Goal: Information Seeking & Learning: Compare options

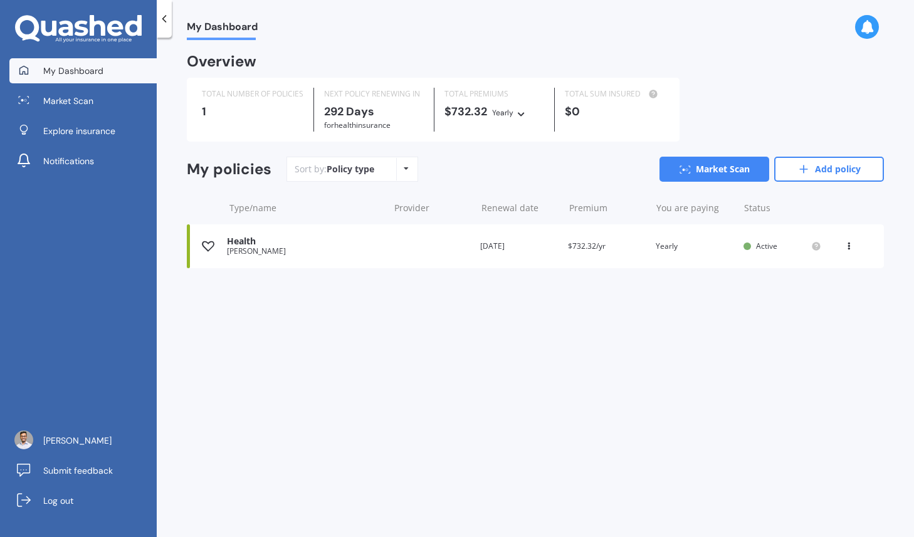
click at [369, 231] on div "Health [PERSON_NAME] Renewal date [DATE] Premium $732.32/yr You are paying Year…" at bounding box center [535, 246] width 697 height 44
click at [360, 271] on div "My policies Sort by: Policy type Policy type Alphabetical Date added Renewing n…" at bounding box center [535, 215] width 697 height 117
click at [365, 241] on div "Health" at bounding box center [304, 241] width 155 height 11
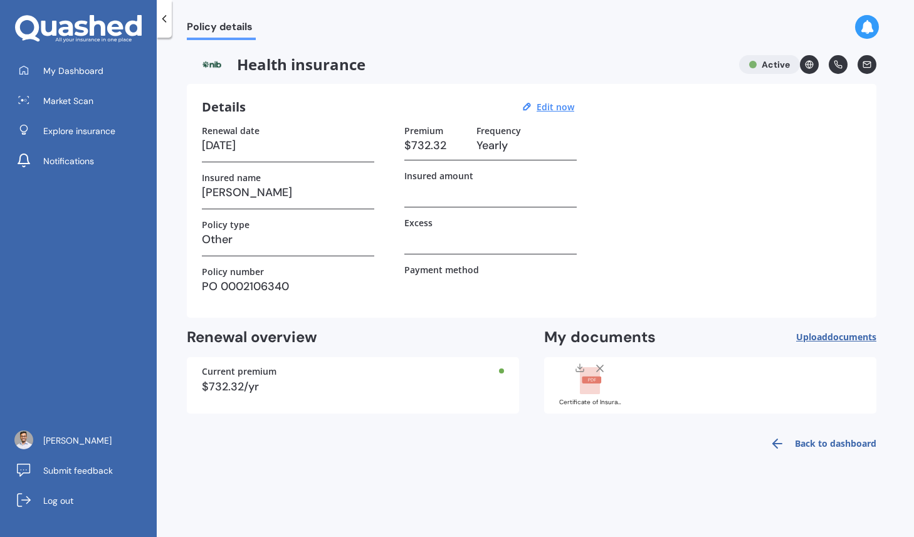
click at [414, 378] on div "Current premium $732.32/yr" at bounding box center [353, 385] width 332 height 56
click at [405, 142] on h3 "$732.32" at bounding box center [435, 145] width 62 height 19
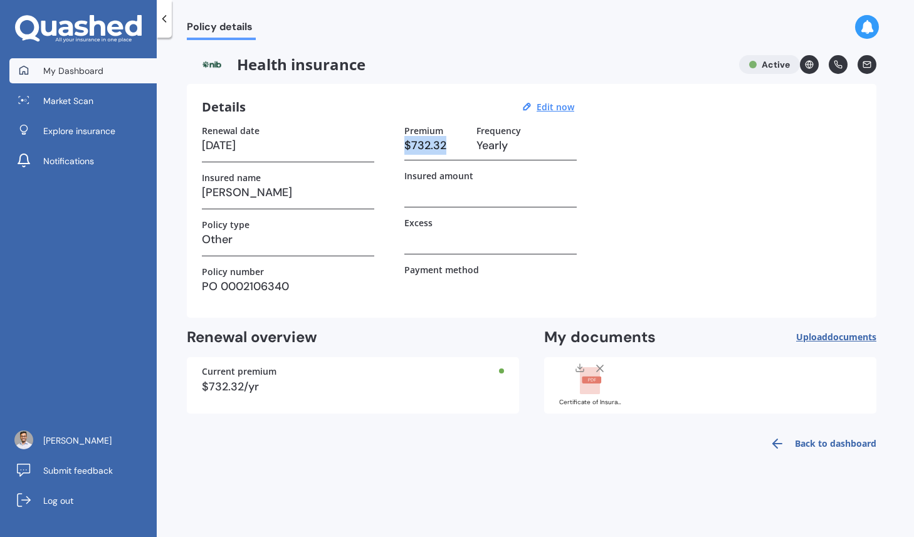
click at [85, 70] on span "My Dashboard" at bounding box center [73, 71] width 60 height 13
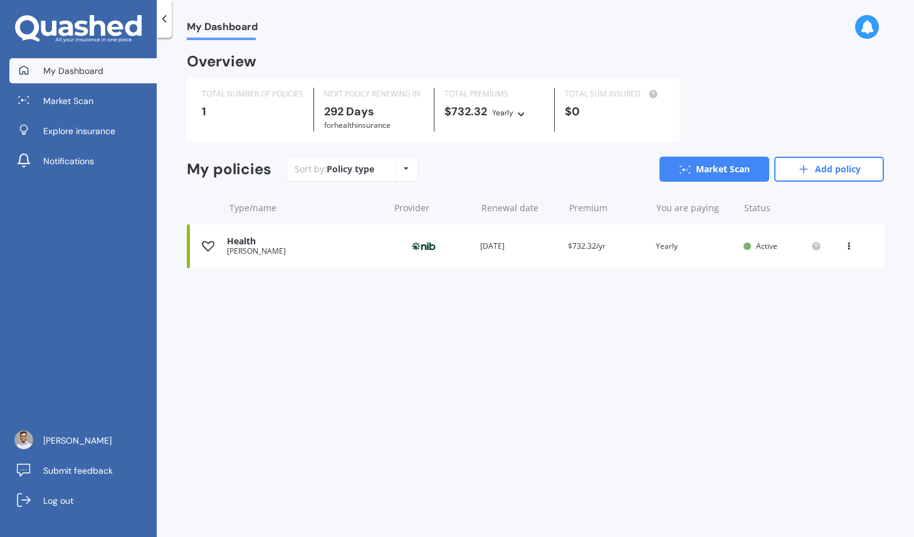
click at [353, 246] on div "Health" at bounding box center [304, 241] width 155 height 11
click at [858, 253] on div "Health [PERSON_NAME] Provider Renewal date [DATE] Premium $732.32/yr You are pa…" at bounding box center [535, 246] width 697 height 44
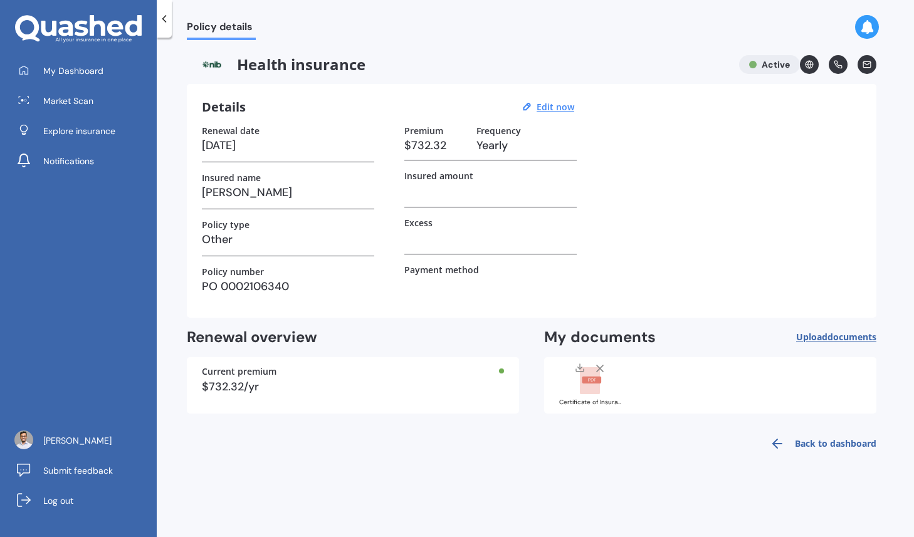
click at [852, 246] on div "Renewal date [DATE] Insured name [PERSON_NAME] Policy type Other Policy number …" at bounding box center [531, 213] width 659 height 177
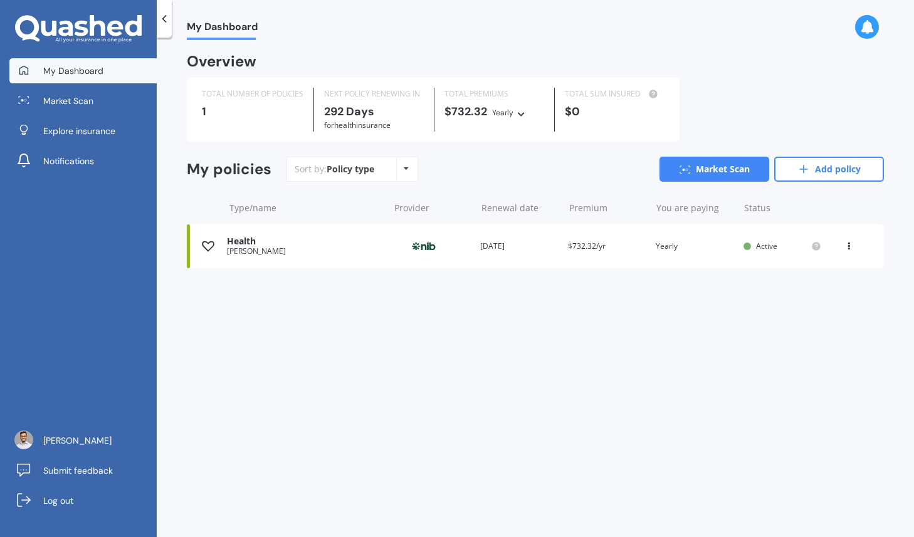
click at [847, 246] on icon at bounding box center [848, 244] width 9 height 8
click at [835, 278] on div "View policy" at bounding box center [821, 270] width 124 height 25
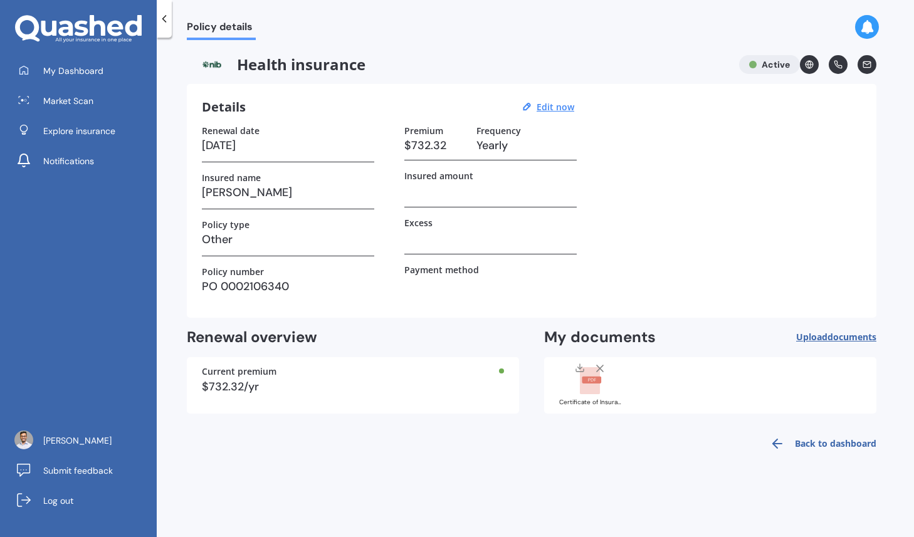
click at [591, 388] on rect at bounding box center [590, 381] width 20 height 28
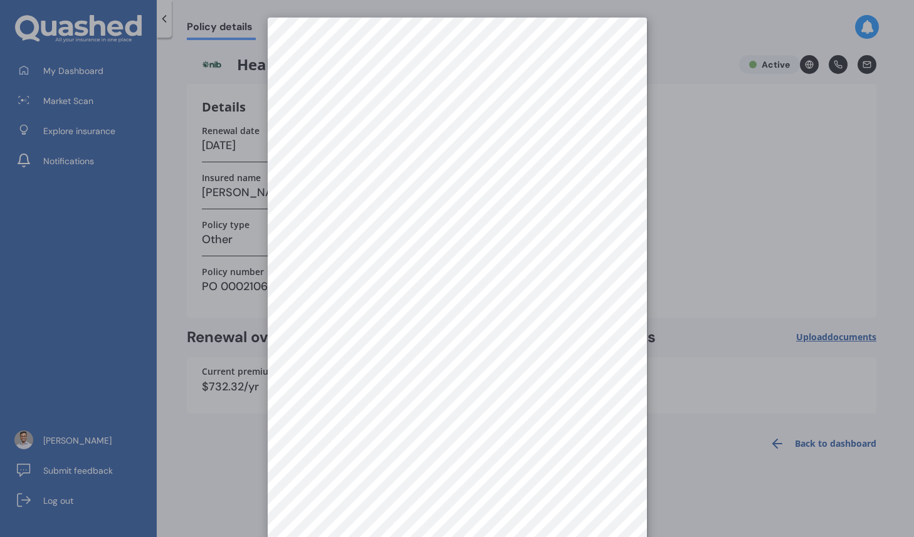
click at [801, 304] on div at bounding box center [457, 268] width 914 height 537
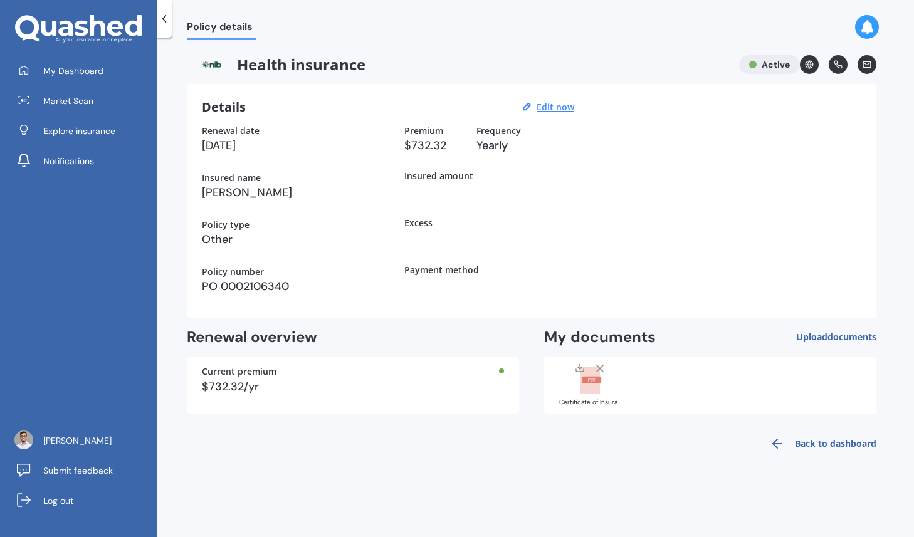
click at [811, 63] on icon at bounding box center [808, 64] width 9 height 9
click at [838, 65] on icon at bounding box center [837, 64] width 9 height 9
click at [867, 62] on icon at bounding box center [866, 64] width 9 height 9
click at [867, 68] on icon at bounding box center [866, 64] width 9 height 9
click at [867, 67] on icon at bounding box center [867, 64] width 8 height 6
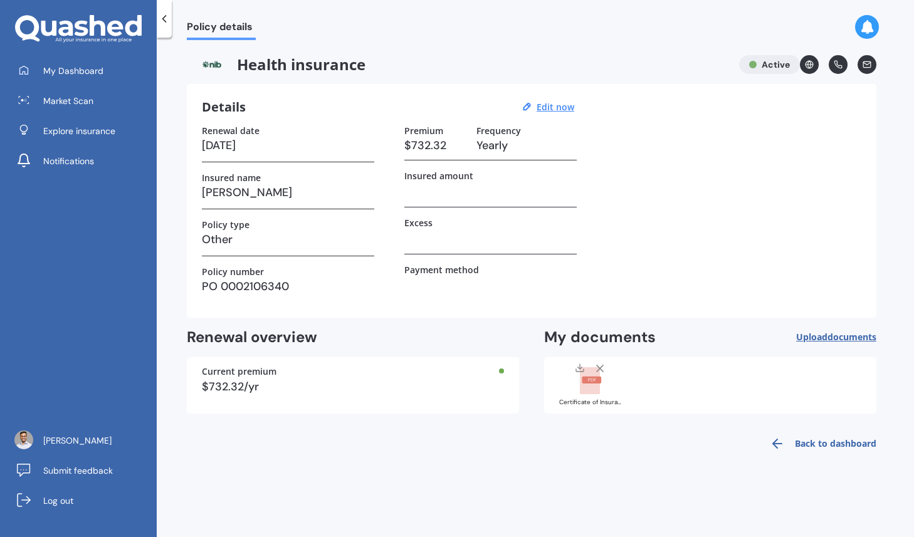
click at [867, 67] on icon at bounding box center [867, 64] width 8 height 6
click at [872, 24] on icon at bounding box center [867, 27] width 14 height 14
click at [85, 105] on span "Market Scan" at bounding box center [68, 101] width 50 height 13
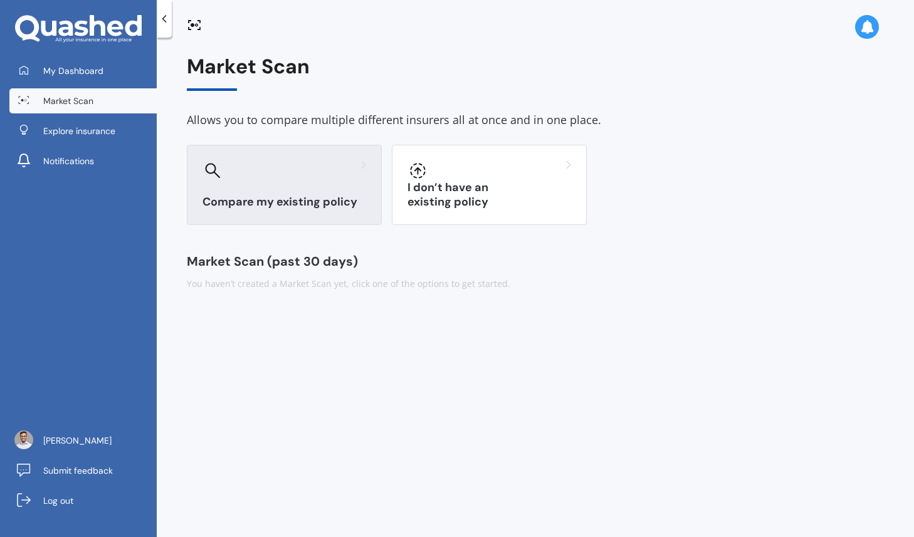
click at [343, 207] on h3 "Compare my existing policy" at bounding box center [284, 202] width 164 height 14
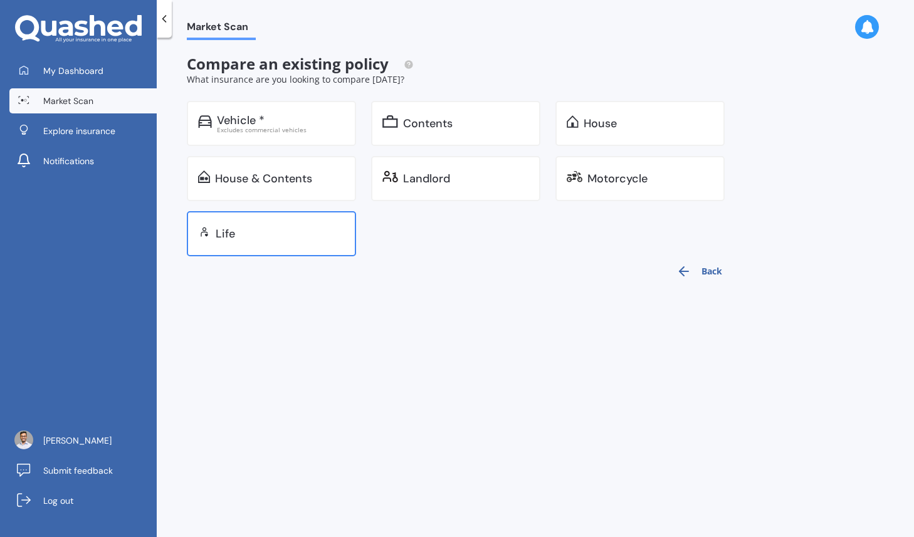
click at [325, 222] on div "Life" at bounding box center [271, 233] width 169 height 45
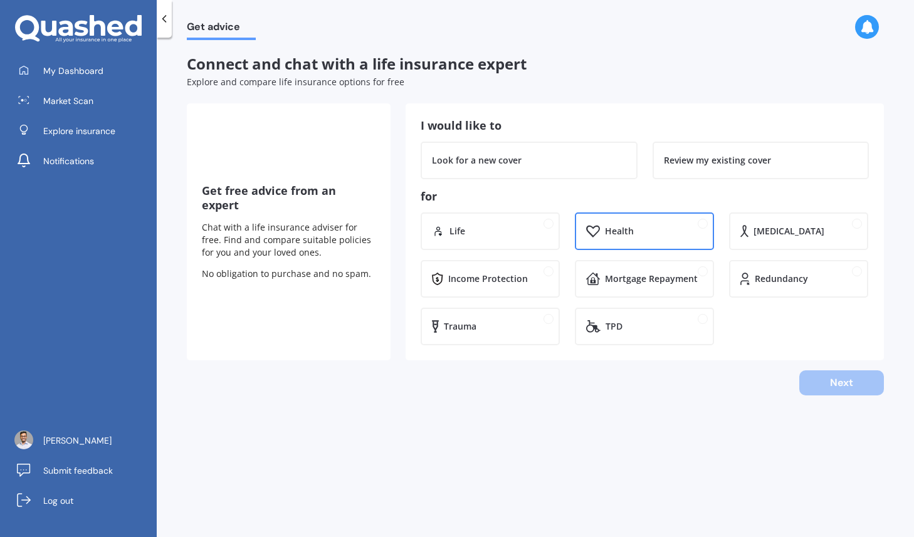
click at [695, 222] on div "Health" at bounding box center [644, 231] width 139 height 38
click at [741, 170] on div "Review my existing cover" at bounding box center [760, 161] width 217 height 38
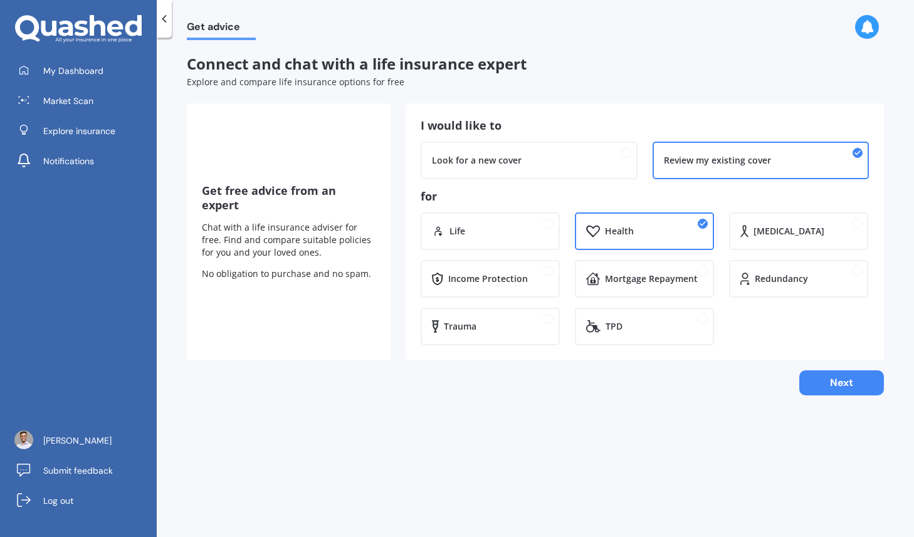
click at [828, 398] on div "Get advice Connect and chat with a life insurance expert Explore and compare li…" at bounding box center [535, 289] width 757 height 499
click at [835, 382] on button "Next" at bounding box center [841, 382] width 85 height 25
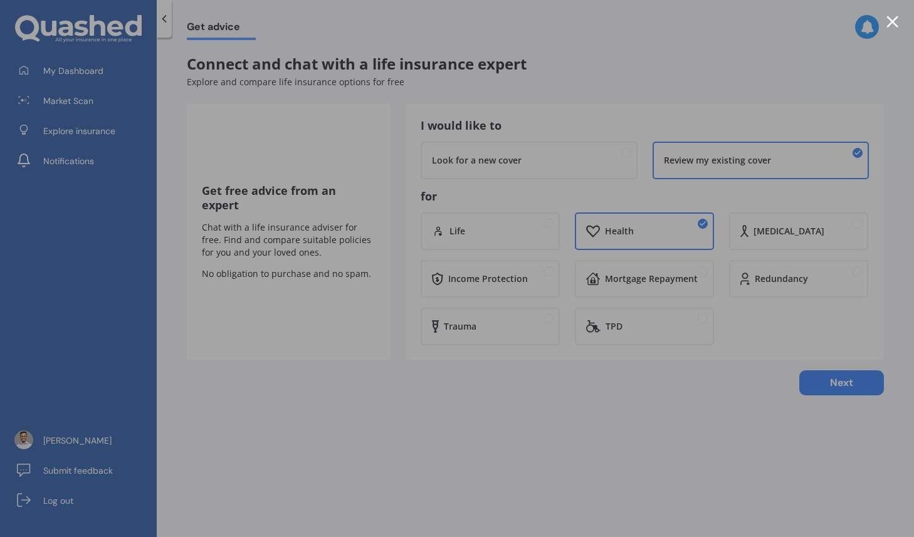
click at [898, 21] on div at bounding box center [457, 268] width 914 height 537
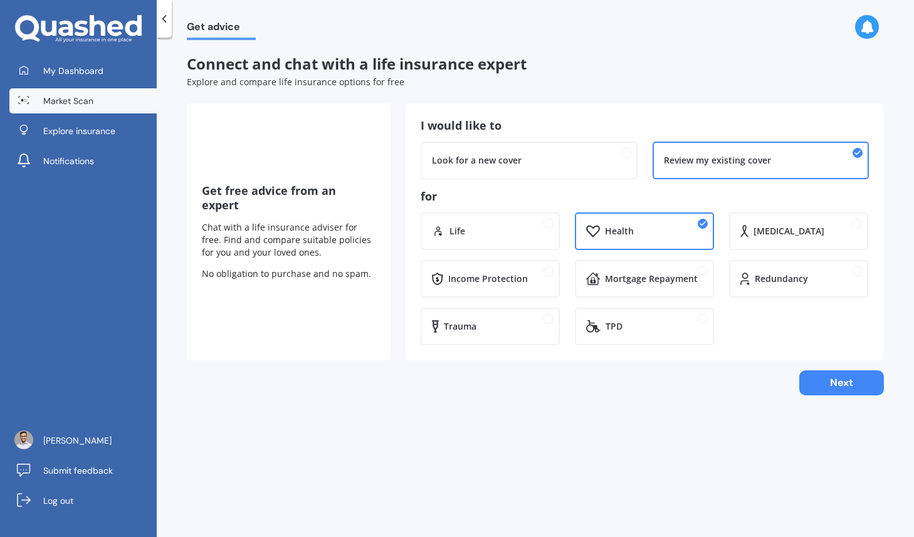
click at [113, 94] on link "Market Scan" at bounding box center [82, 100] width 147 height 25
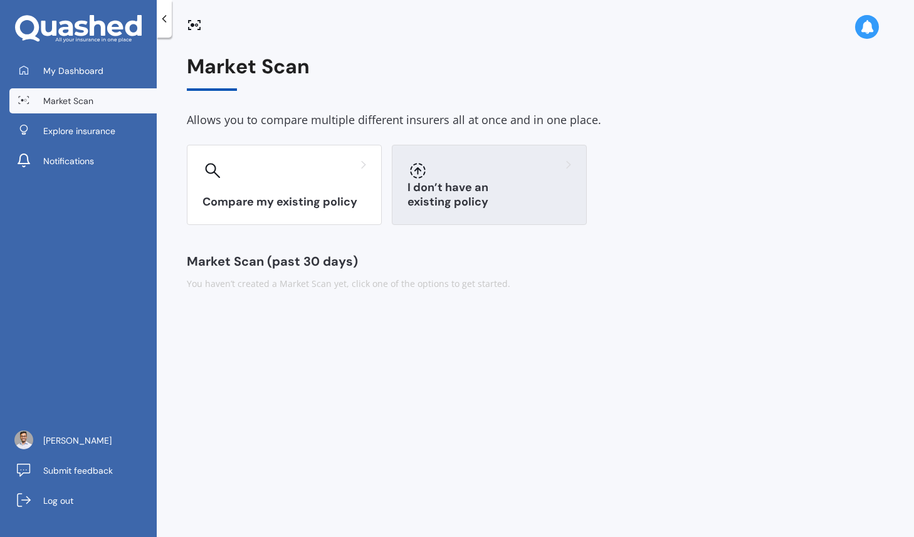
click at [474, 197] on h3 "I don’t have an existing policy" at bounding box center [489, 194] width 164 height 29
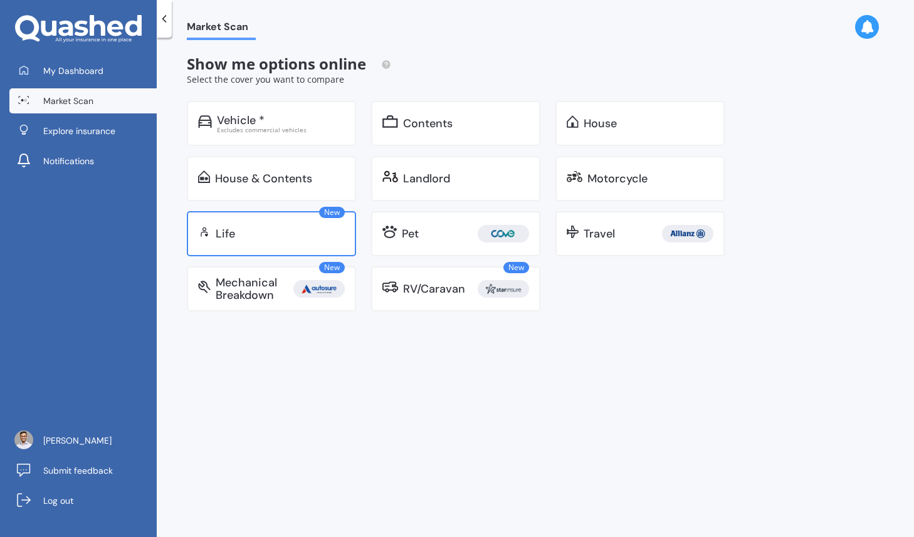
click at [305, 235] on div "Life" at bounding box center [280, 233] width 129 height 13
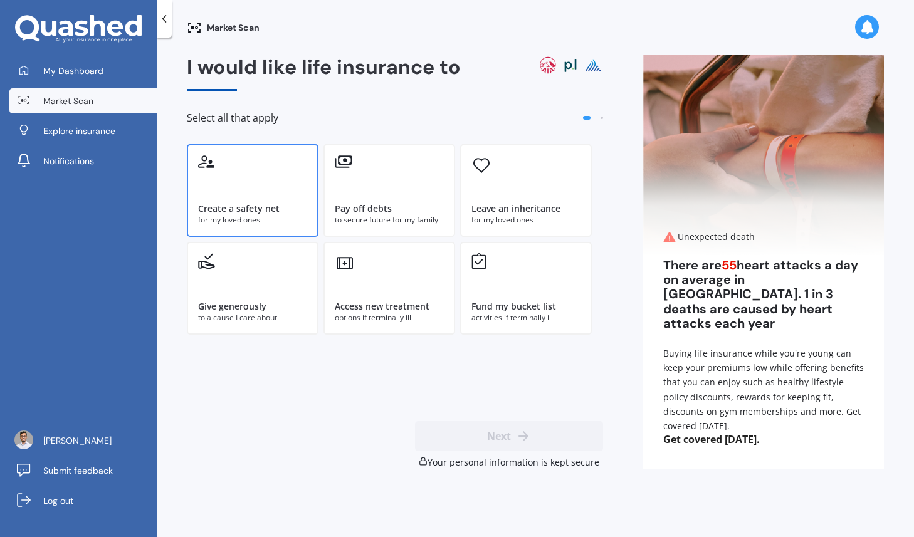
click at [273, 176] on div "Create a safety net for my loved ones" at bounding box center [253, 190] width 132 height 93
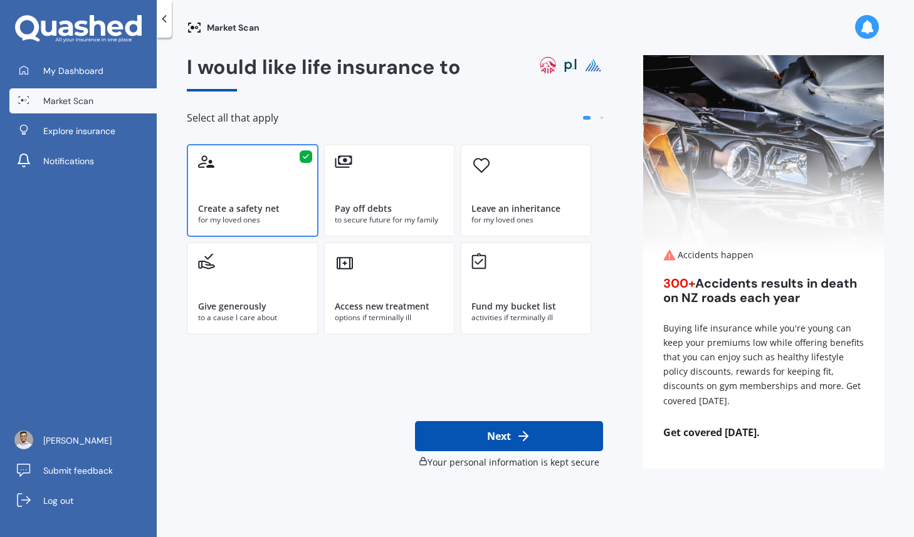
click at [546, 442] on button "Next" at bounding box center [509, 436] width 188 height 30
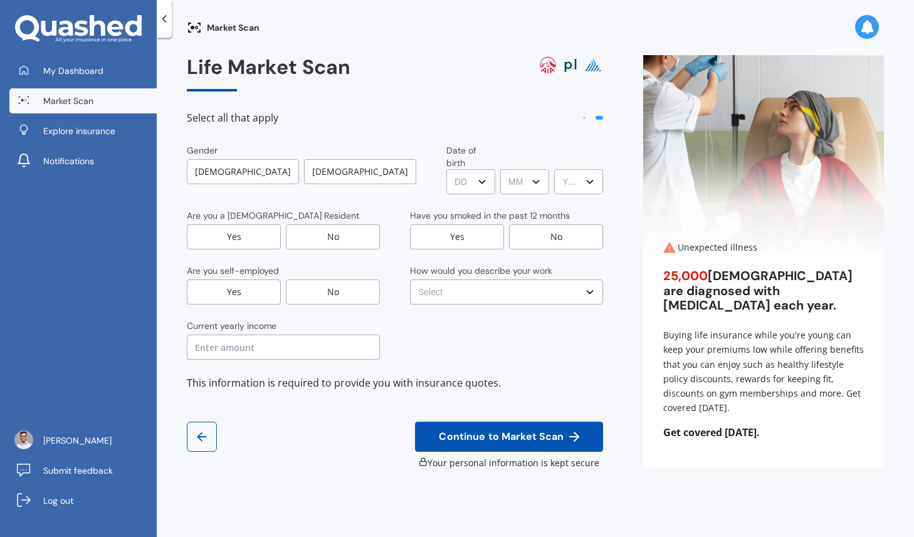
click at [333, 177] on div "[DEMOGRAPHIC_DATA]" at bounding box center [360, 171] width 112 height 25
click at [331, 232] on div "No" at bounding box center [333, 236] width 94 height 25
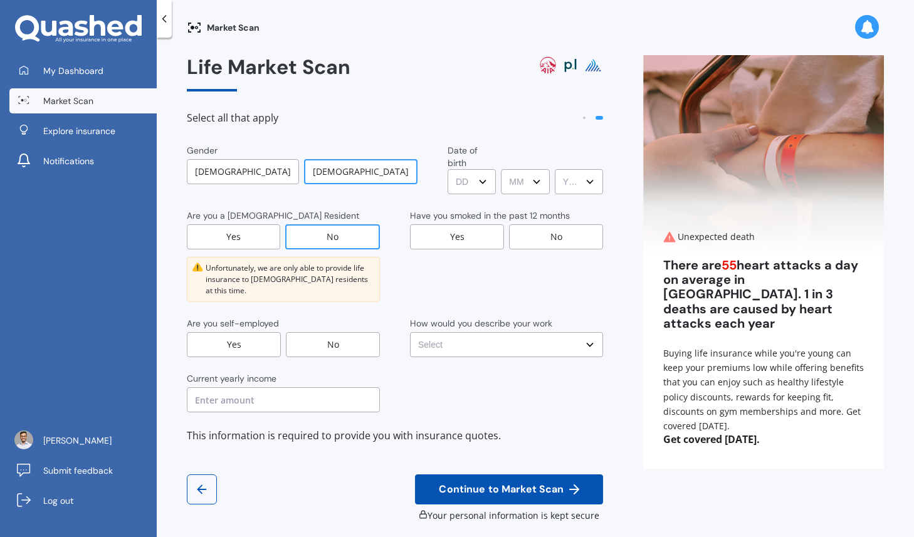
click at [227, 229] on div "Yes" at bounding box center [233, 236] width 93 height 25
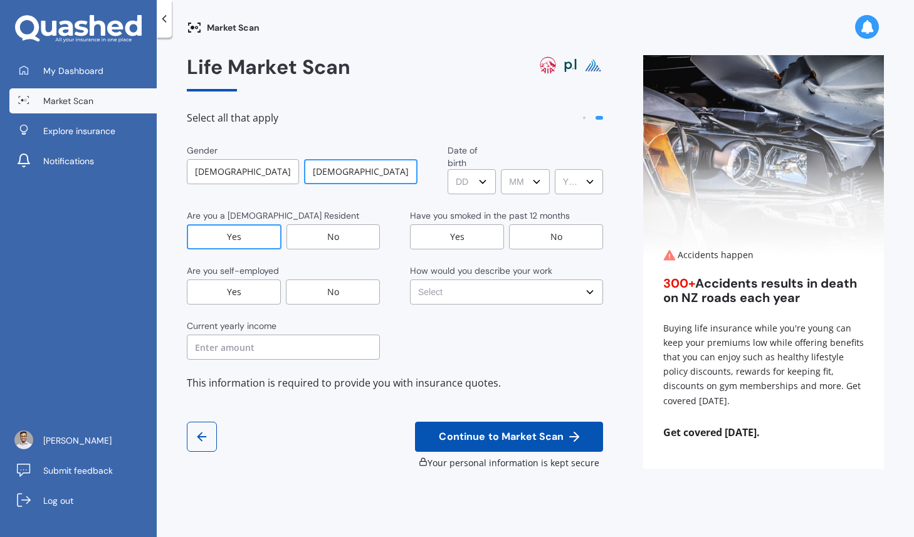
click at [320, 280] on div "No" at bounding box center [333, 291] width 94 height 25
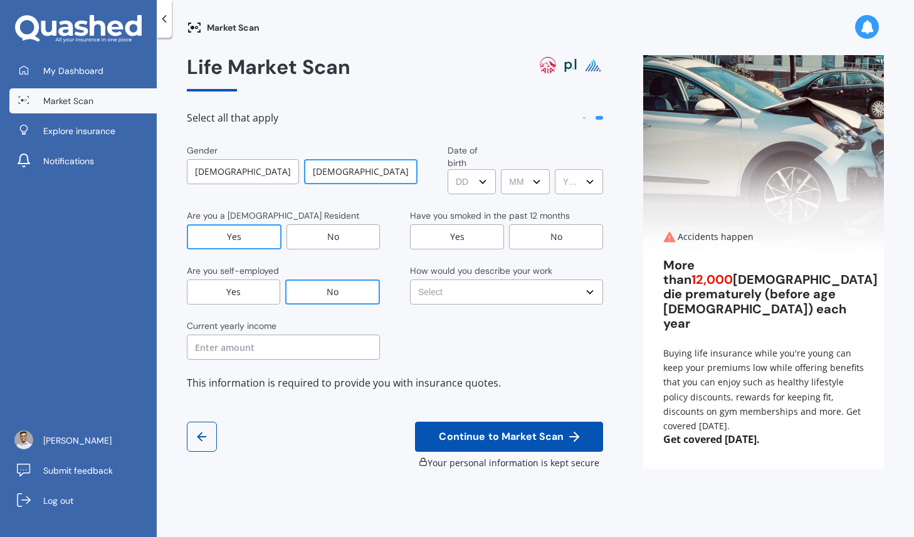
click at [479, 431] on span "Continue to Market Scan" at bounding box center [501, 437] width 130 height 12
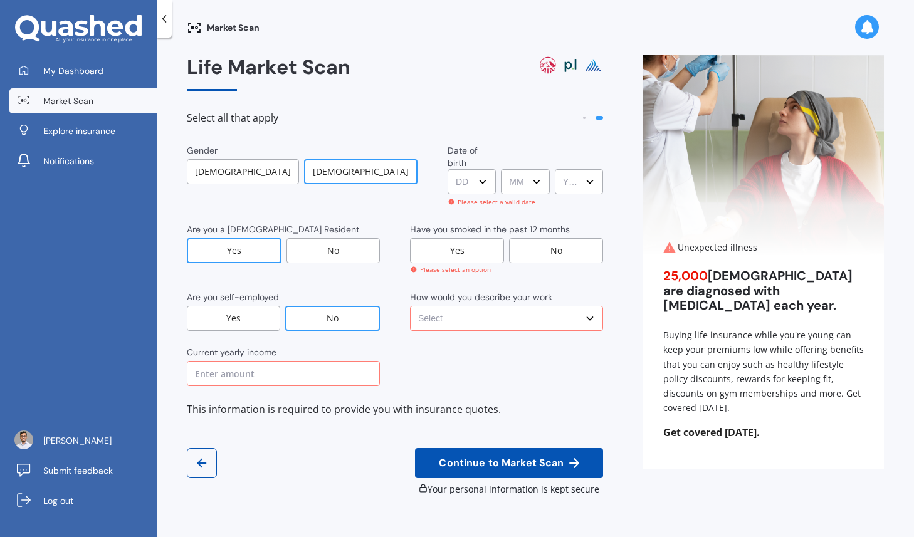
click at [61, 56] on div "My Dashboard Market Scan Explore insurance Notifications [PERSON_NAME] Submit f…" at bounding box center [78, 268] width 157 height 537
click at [62, 74] on span "My Dashboard" at bounding box center [73, 71] width 60 height 13
